Goal: Use online tool/utility: Utilize a website feature to perform a specific function

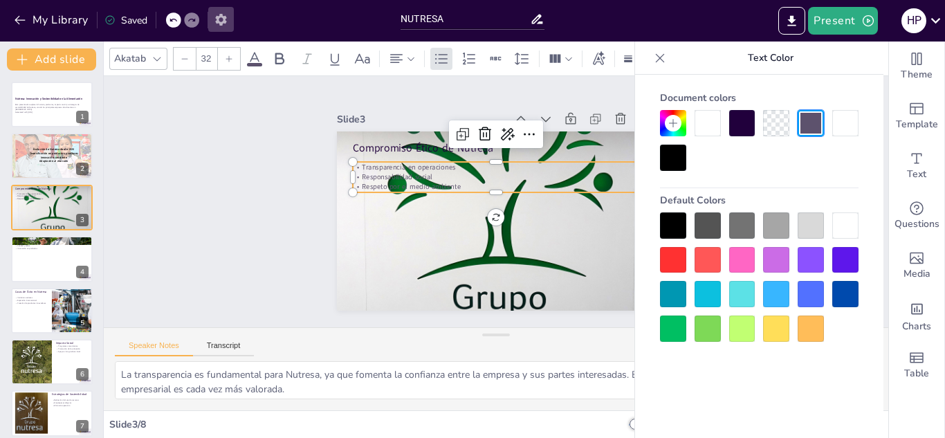
click at [215, 16] on icon "button" at bounding box center [221, 19] width 15 height 15
click at [226, 21] on icon "button" at bounding box center [220, 20] width 11 height 12
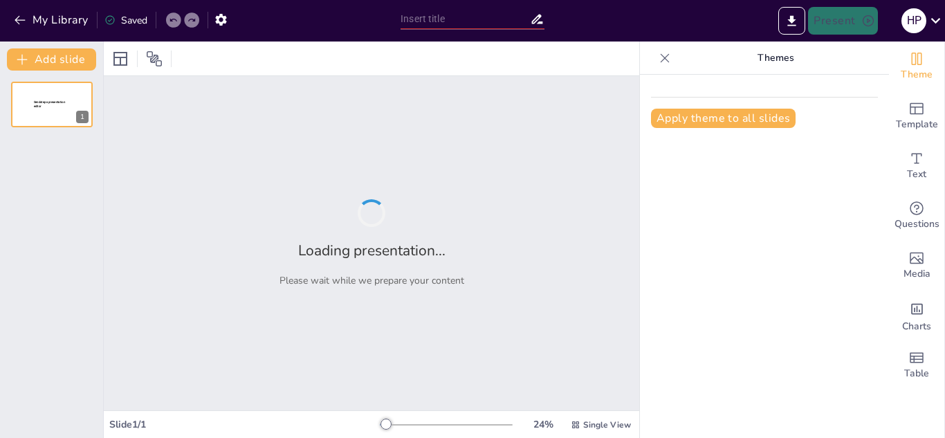
type input "NUTRESA"
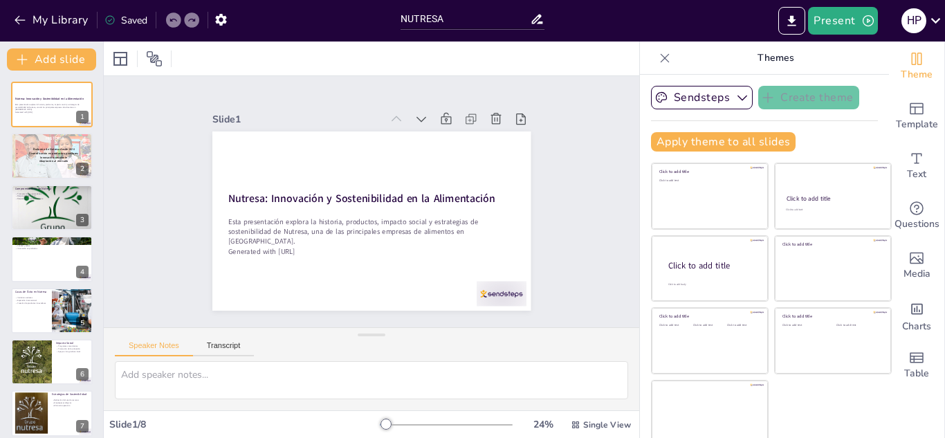
click at [120, 17] on div "Saved" at bounding box center [125, 20] width 43 height 13
click at [855, 21] on button "Present" at bounding box center [842, 21] width 69 height 28
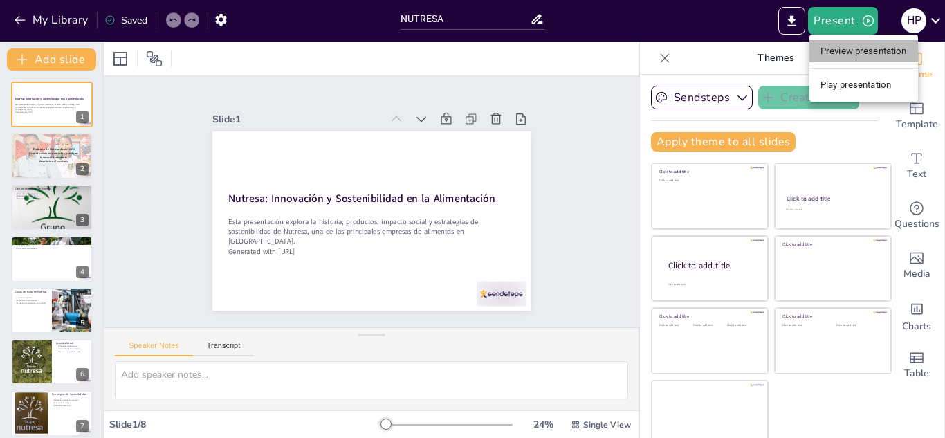
click at [863, 55] on li "Preview presentation" at bounding box center [863, 51] width 109 height 22
